Goal: Task Accomplishment & Management: Use online tool/utility

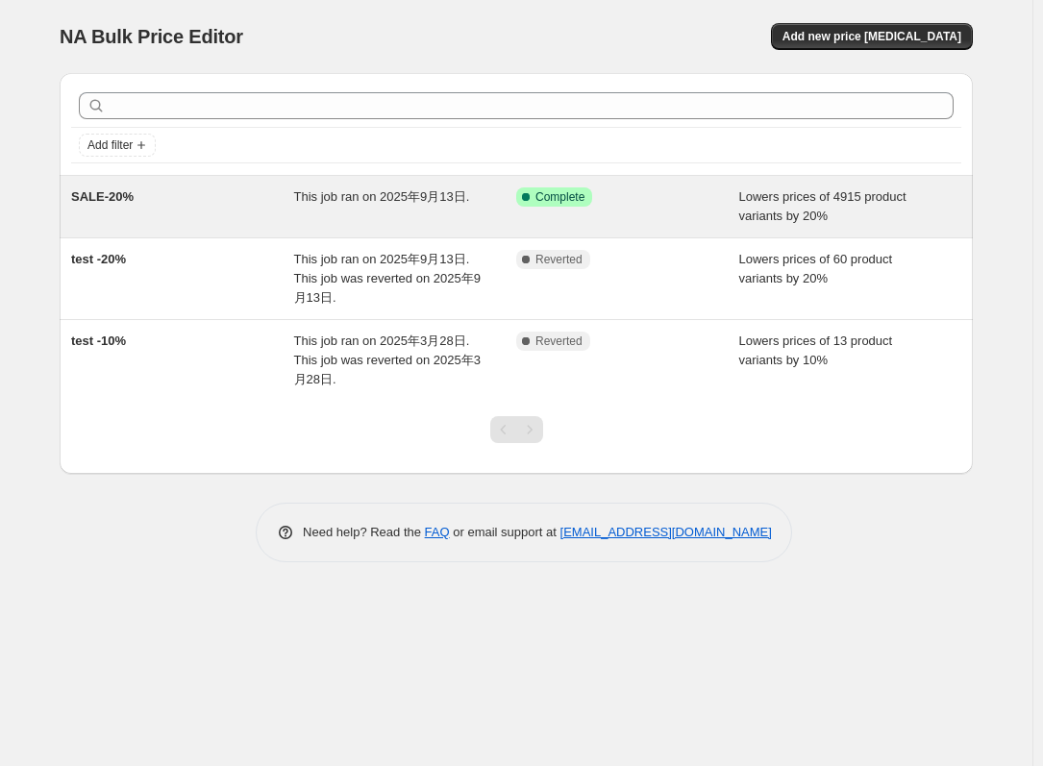
click at [224, 195] on div "SALE-20%" at bounding box center [182, 206] width 223 height 38
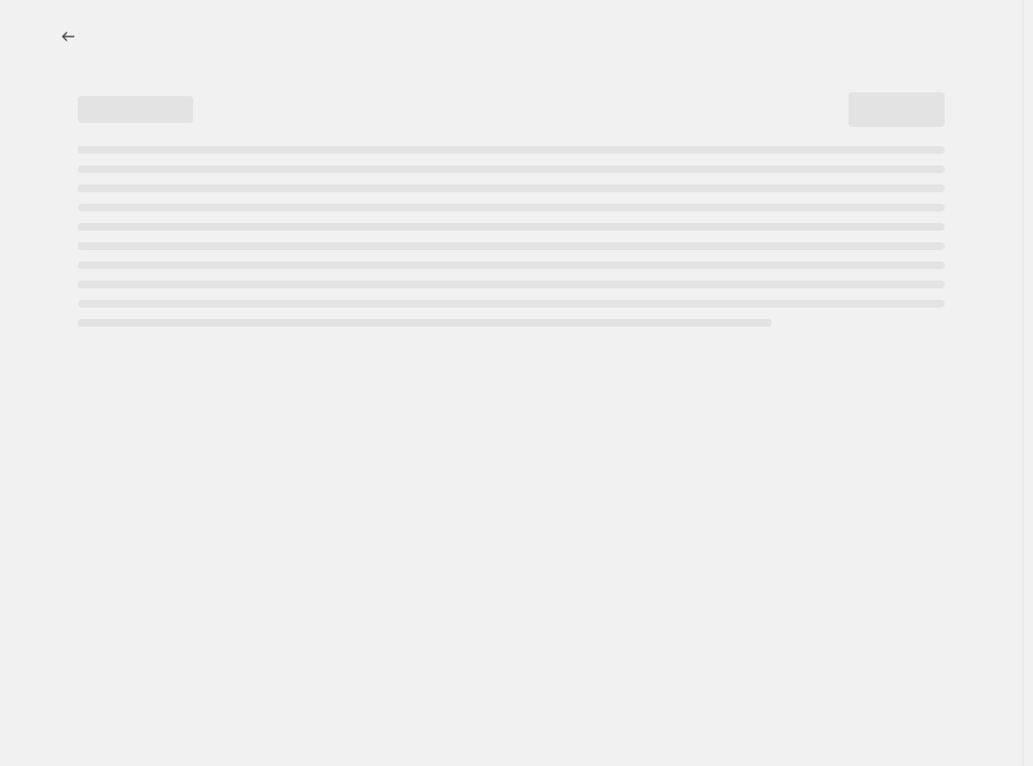
select select "percentage"
select select "vendor"
select select "not_equal"
select select "product_status"
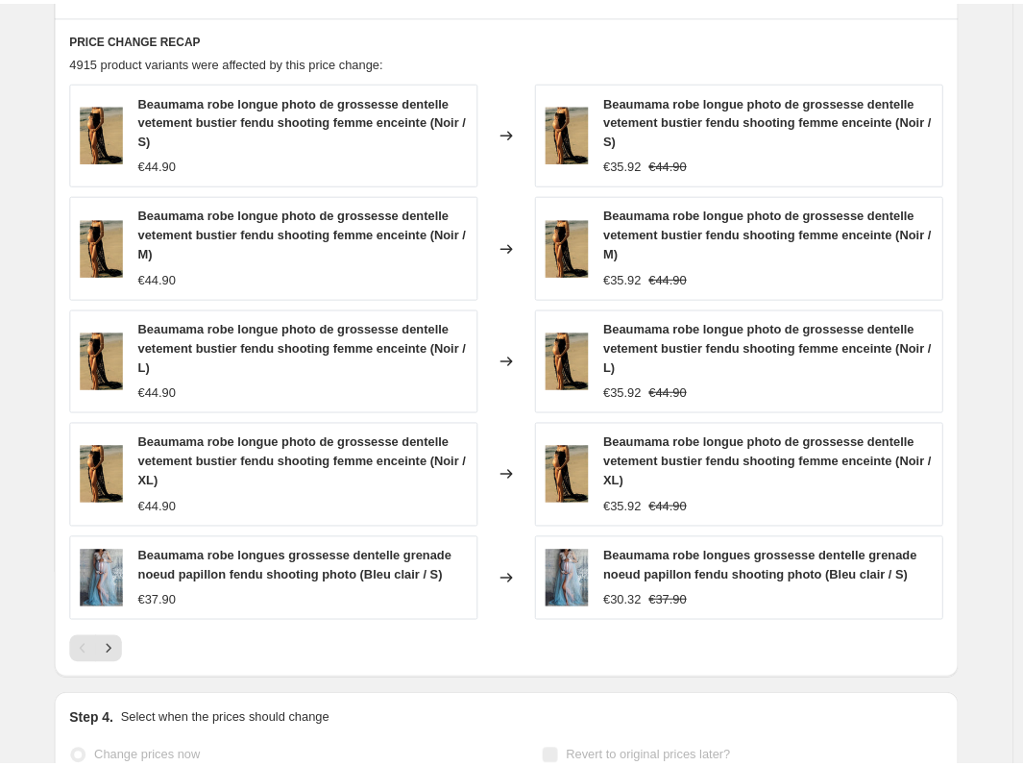
scroll to position [1662, 0]
